Goal: Communication & Community: Participate in discussion

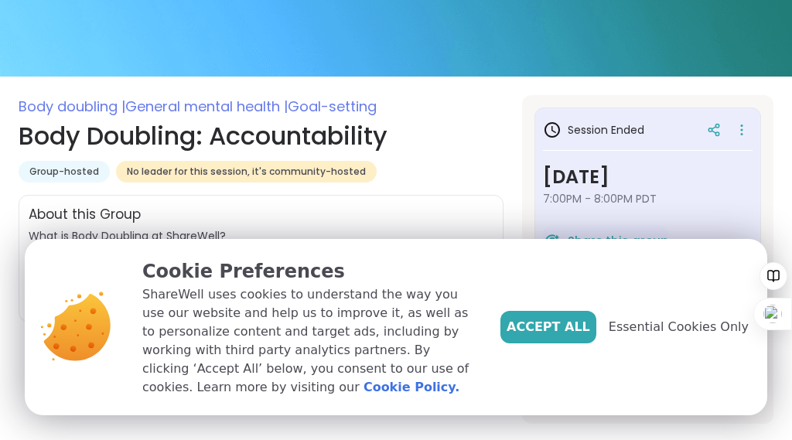
scroll to position [188, 0]
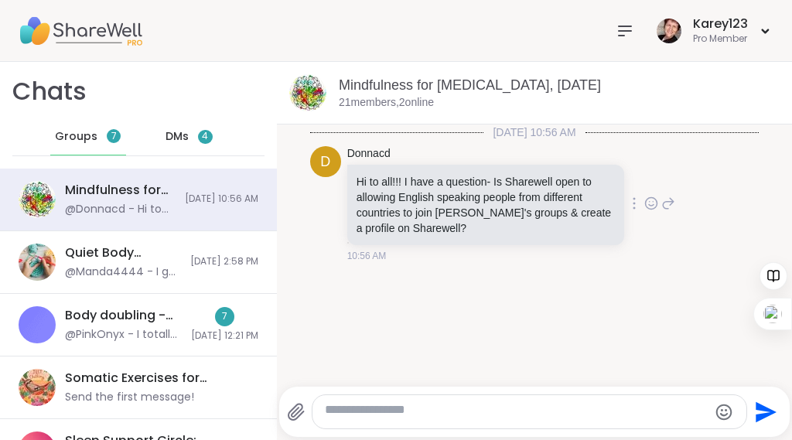
click at [607, 162] on div "Donnacd" at bounding box center [487, 153] width 280 height 15
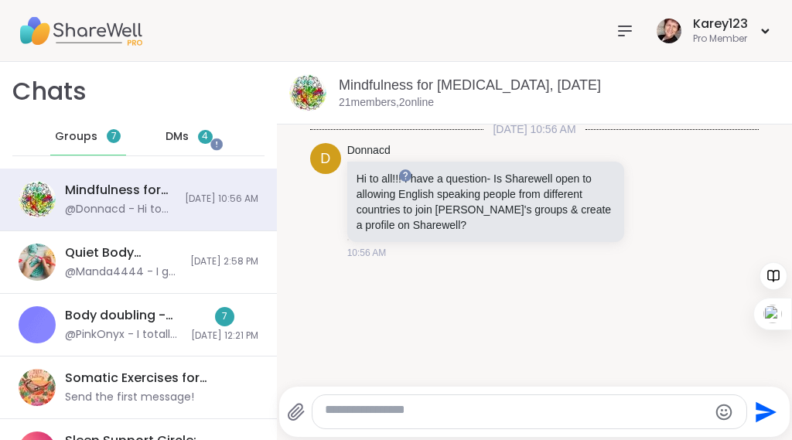
click at [207, 143] on span "4" at bounding box center [205, 136] width 6 height 13
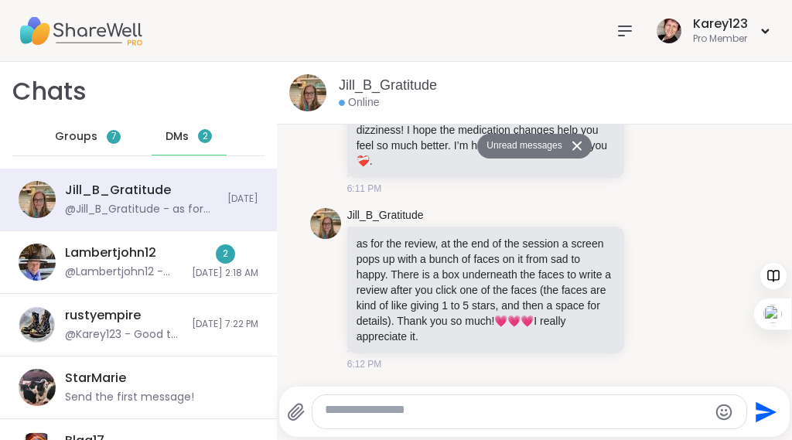
click at [582, 151] on icon at bounding box center [576, 146] width 11 height 10
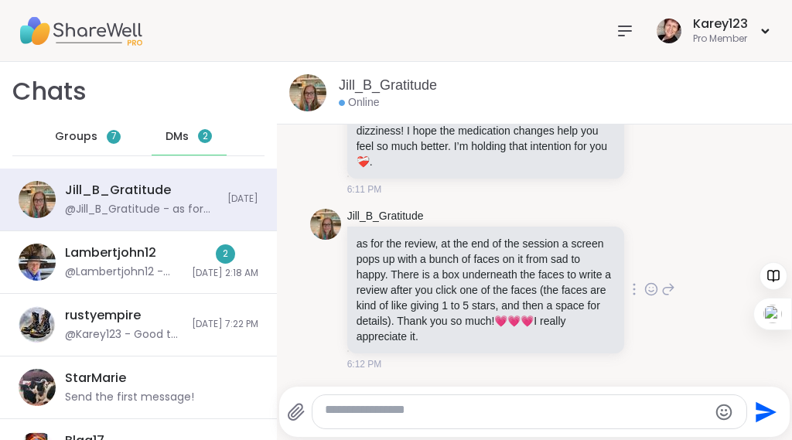
scroll to position [3821, 0]
click at [343, 408] on textarea "Type your message" at bounding box center [516, 411] width 383 height 19
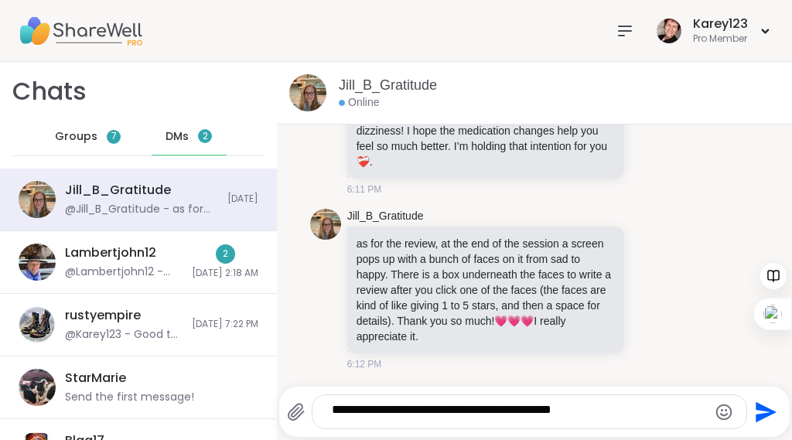
type textarea "**********"
click at [759, 406] on icon "Send" at bounding box center [765, 411] width 21 height 21
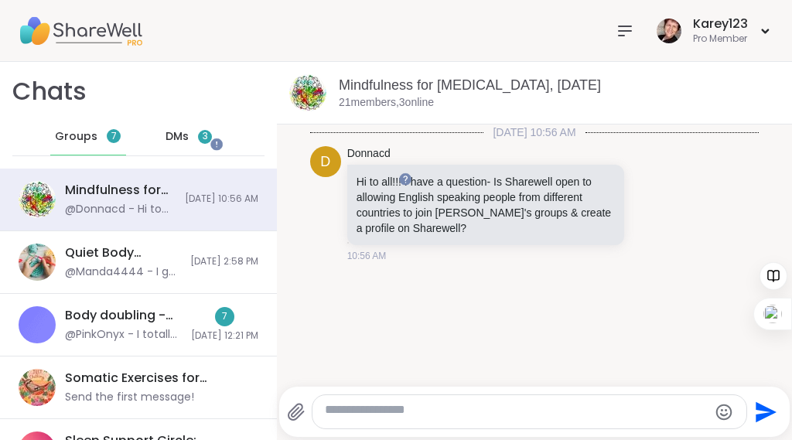
click at [356, 412] on textarea "Type your message" at bounding box center [516, 411] width 383 height 19
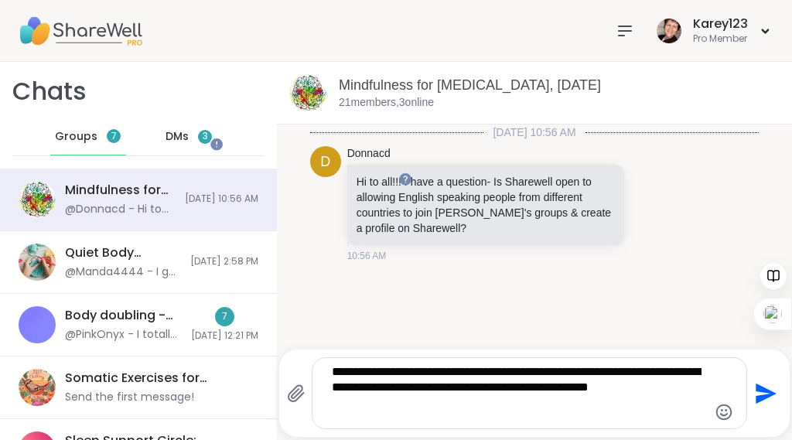
type textarea "**********"
click at [757, 381] on icon "Send" at bounding box center [763, 393] width 25 height 25
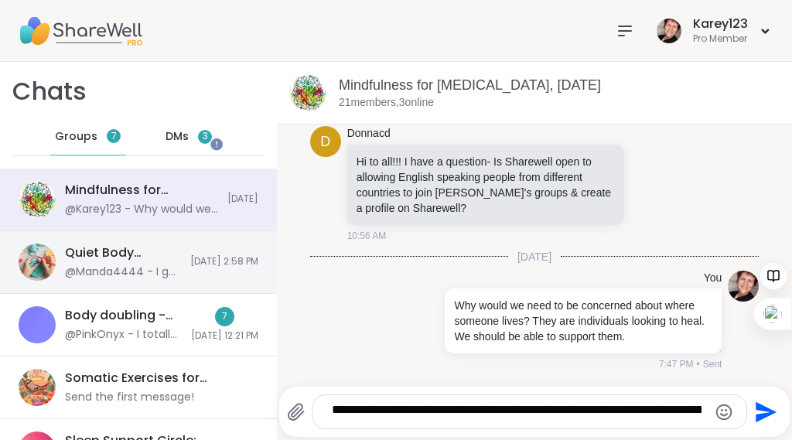
click at [184, 292] on div "Quiet Body Doubling- Creativity/ Productivity , Oct 08 @Manda4444 - I got laund…" at bounding box center [138, 262] width 277 height 63
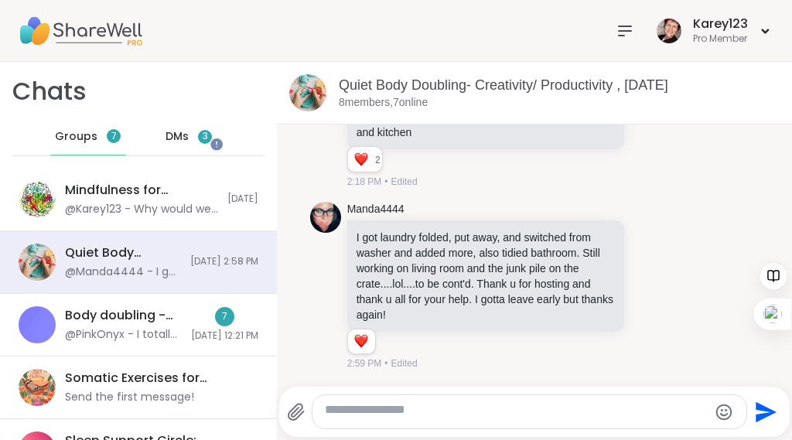
scroll to position [1201, 0]
click at [433, 230] on p "I got laundry folded, put away, and switched from washer and added more, also t…" at bounding box center [485, 276] width 258 height 93
click at [417, 356] on span "Edited" at bounding box center [404, 363] width 26 height 14
